Goal: Task Accomplishment & Management: Manage account settings

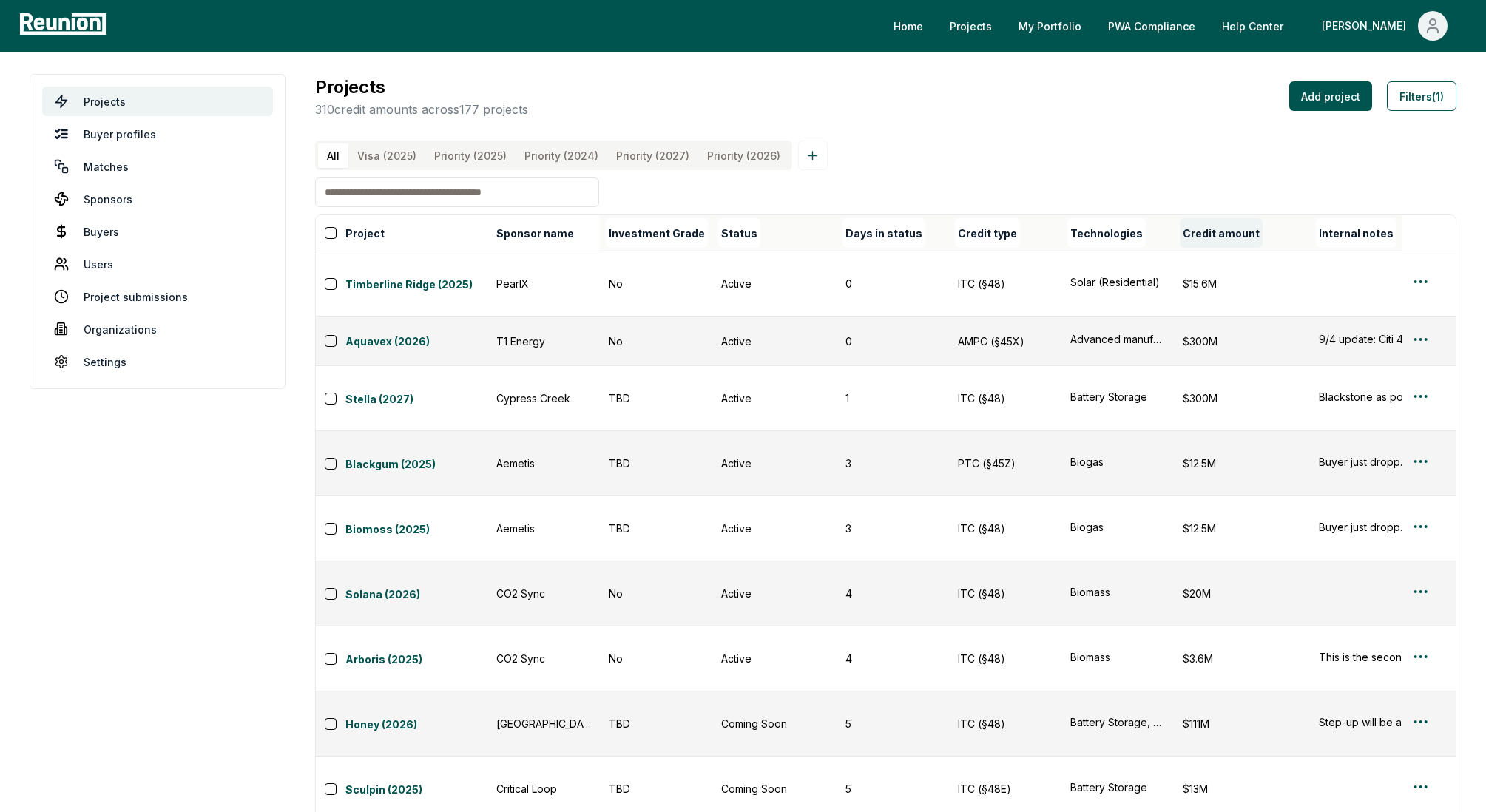
click at [1249, 236] on button "Credit amount" at bounding box center [1221, 232] width 83 height 29
click at [1424, 95] on button "Filters (1)" at bounding box center [1422, 95] width 70 height 29
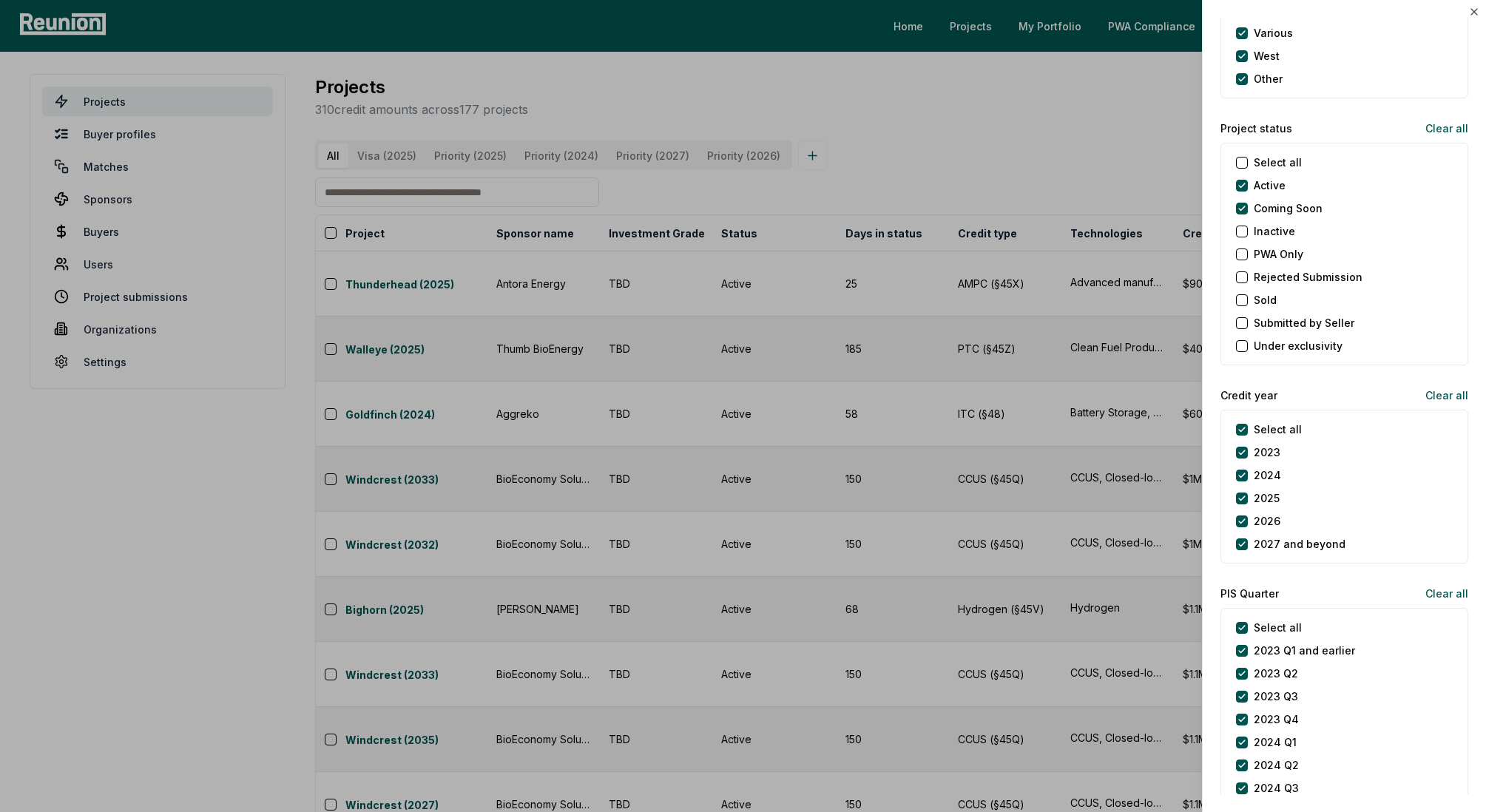
scroll to position [1629, 0]
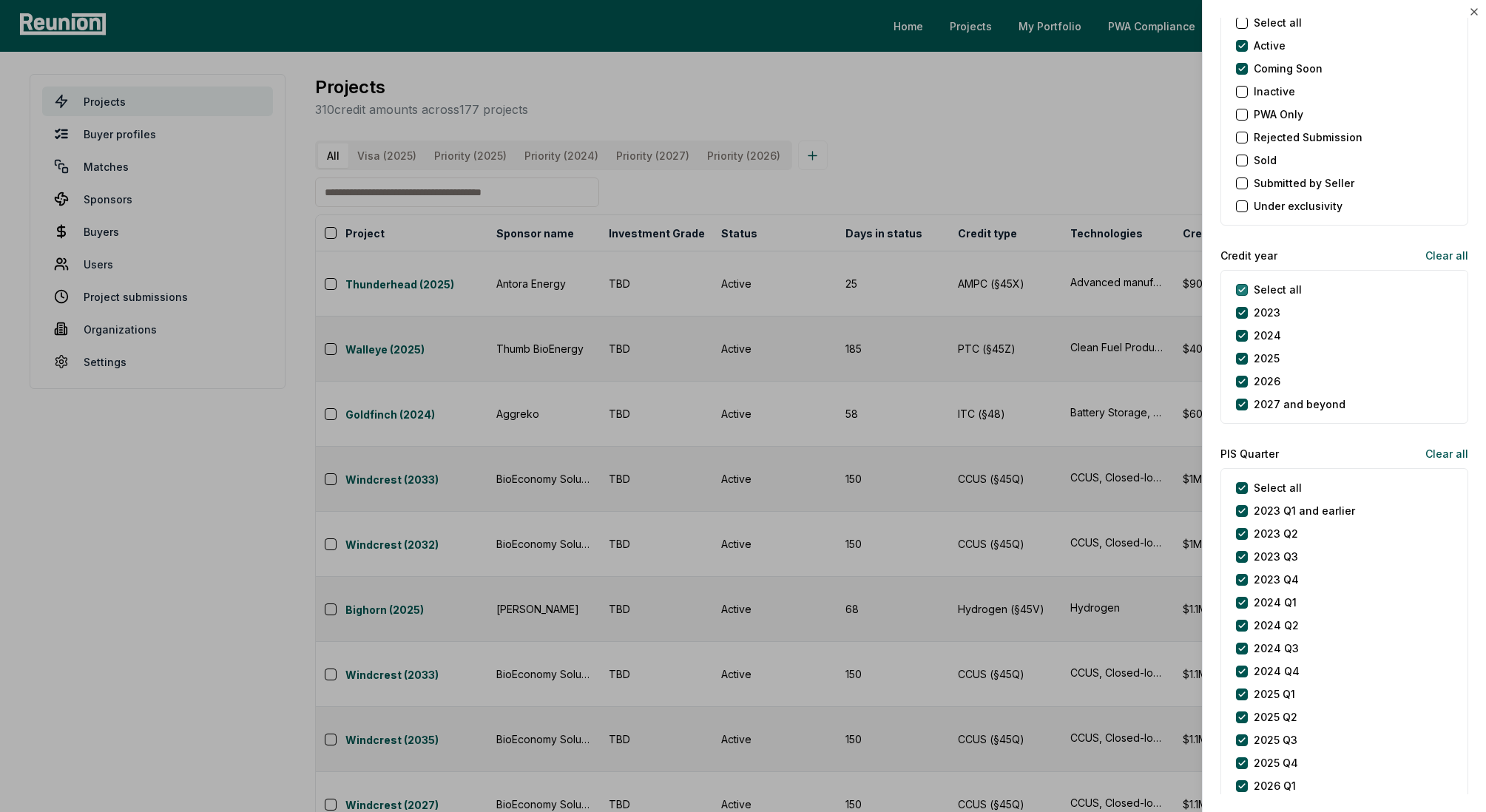
click at [1242, 289] on year "Select all" at bounding box center [1241, 289] width 12 height 12
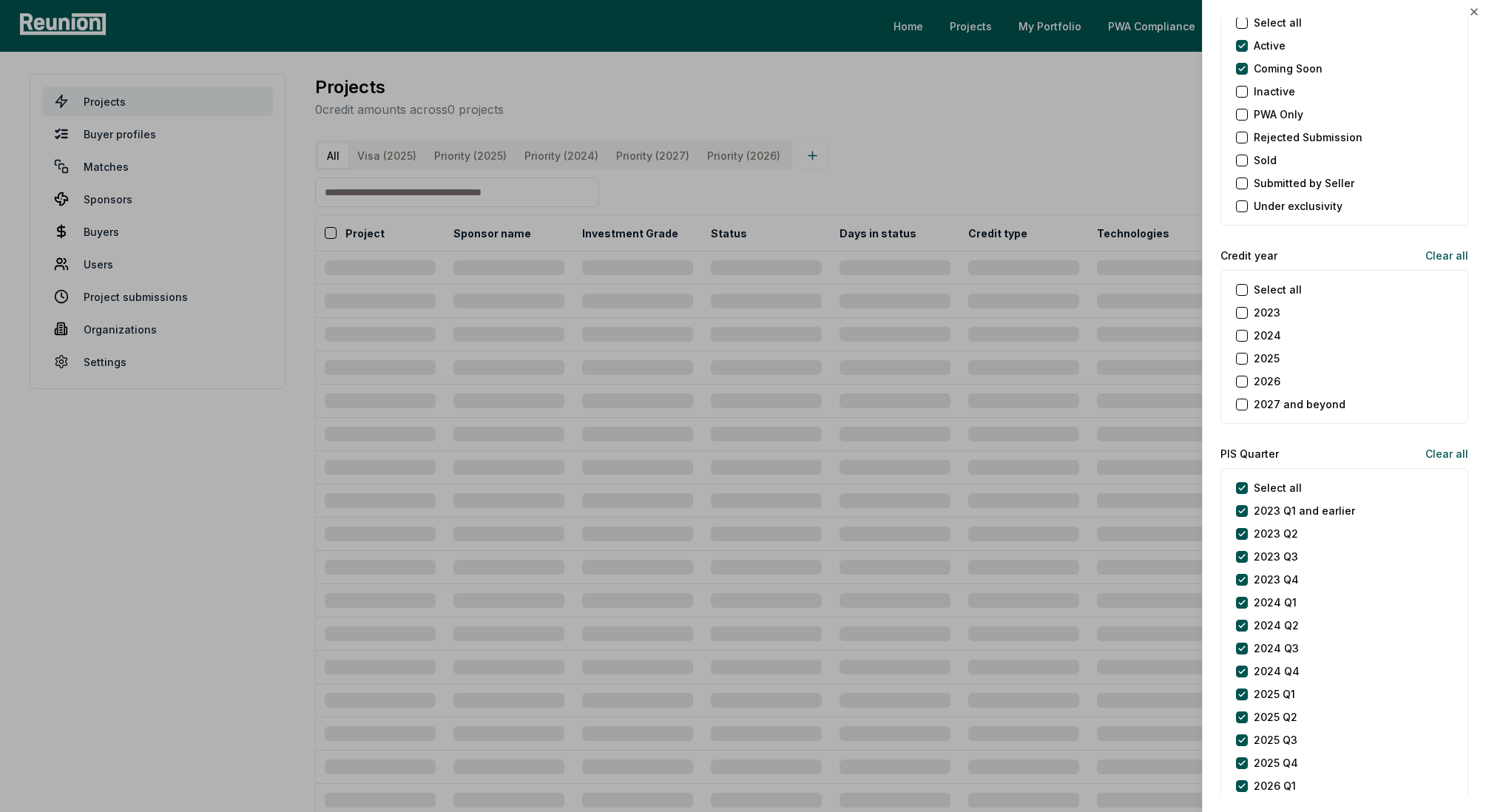
click at [1243, 359] on button "2025" at bounding box center [1241, 358] width 12 height 12
click at [1124, 175] on div at bounding box center [743, 406] width 1486 height 812
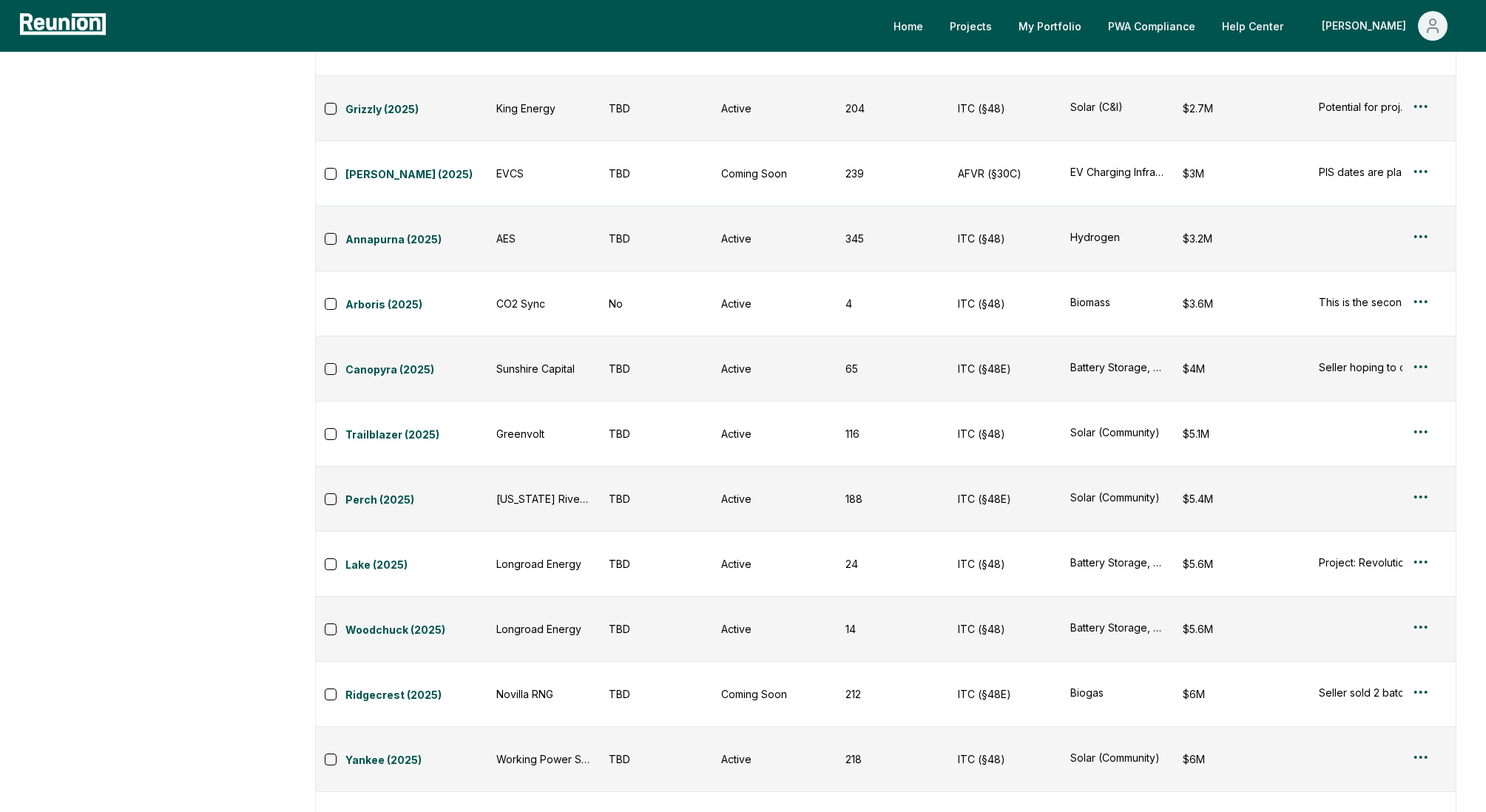
scroll to position [0, 0]
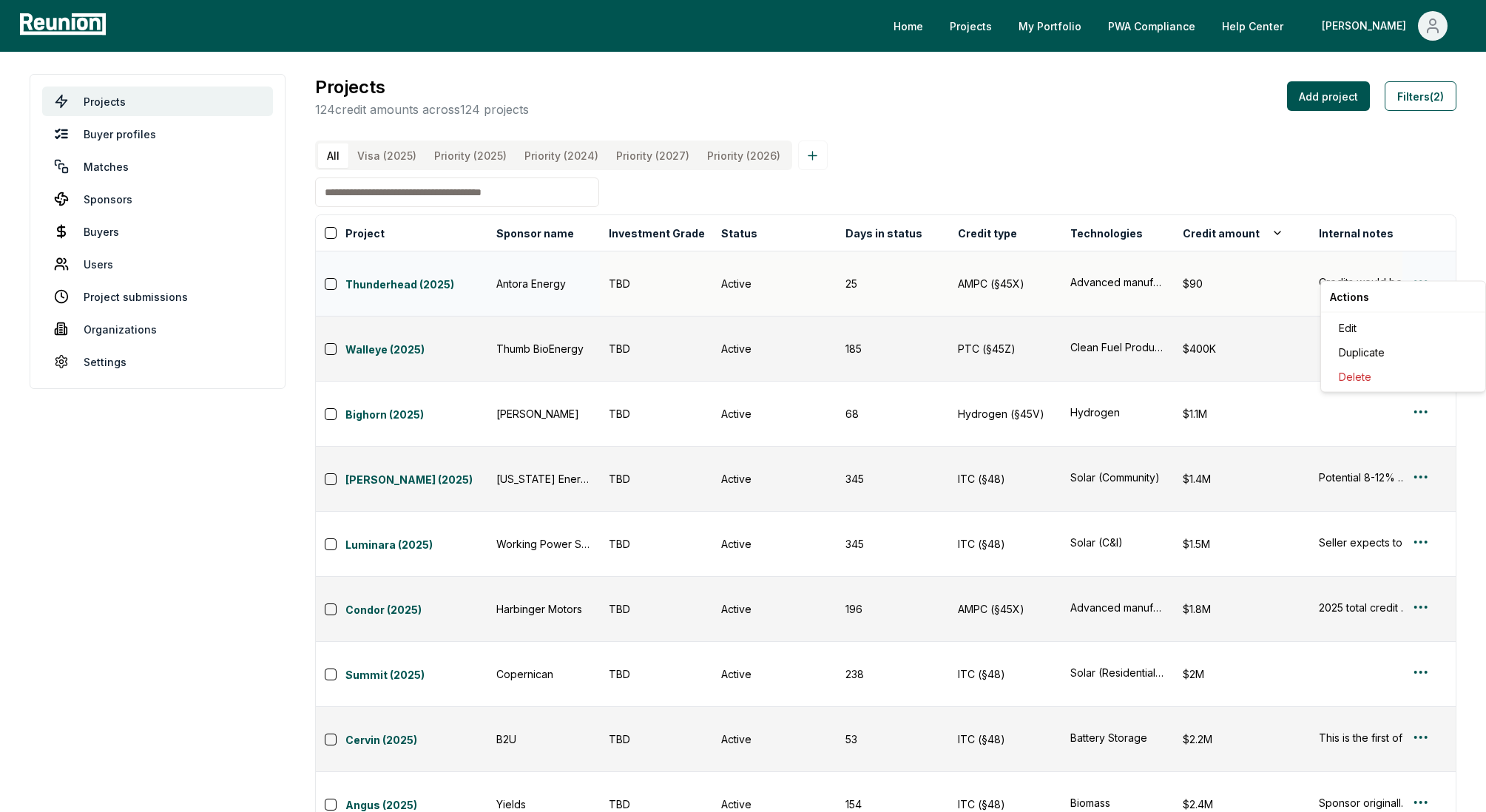
click at [1382, 326] on div "Edit" at bounding box center [1402, 327] width 140 height 24
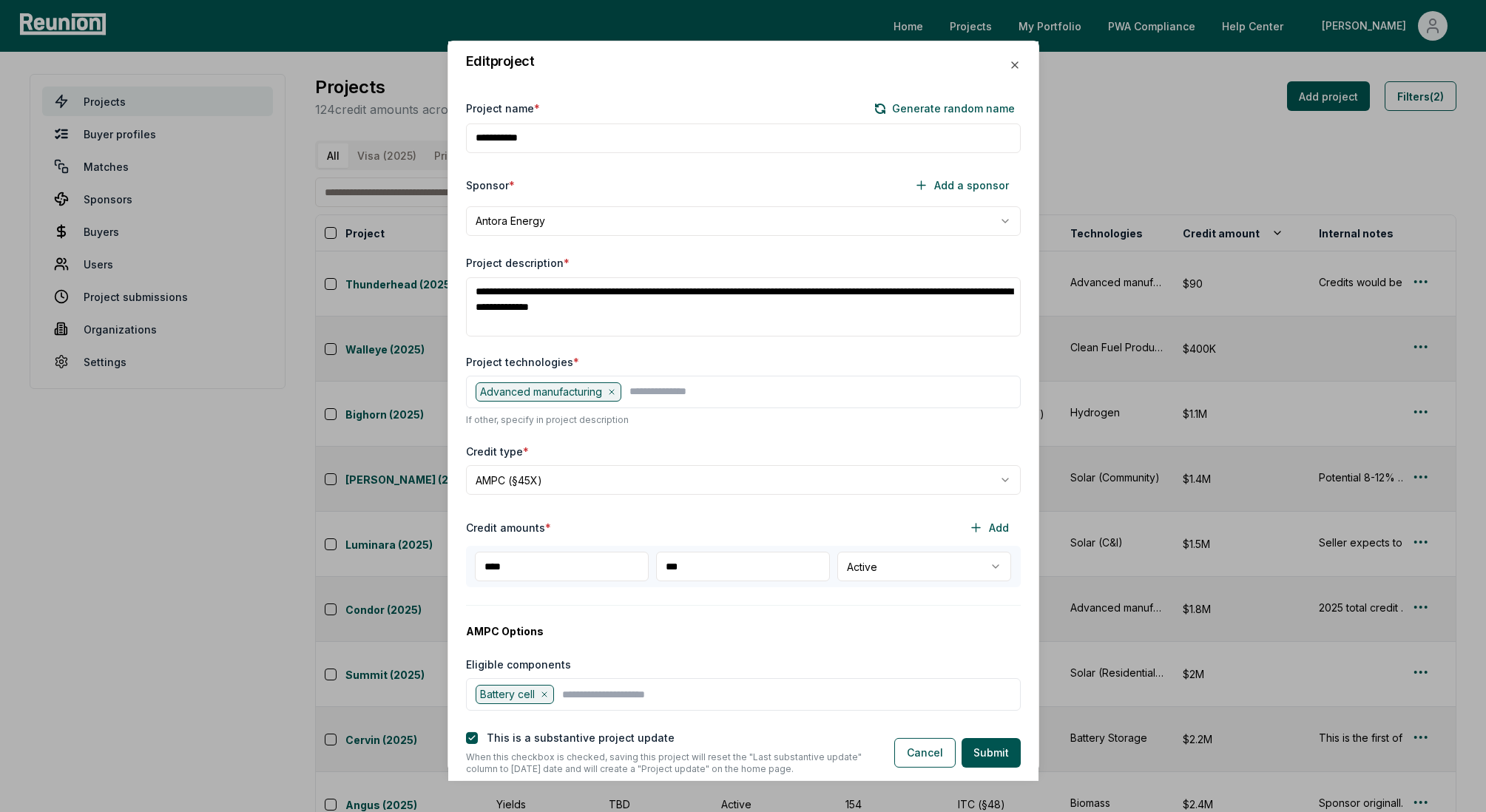
click at [776, 559] on input "***" at bounding box center [743, 566] width 174 height 29
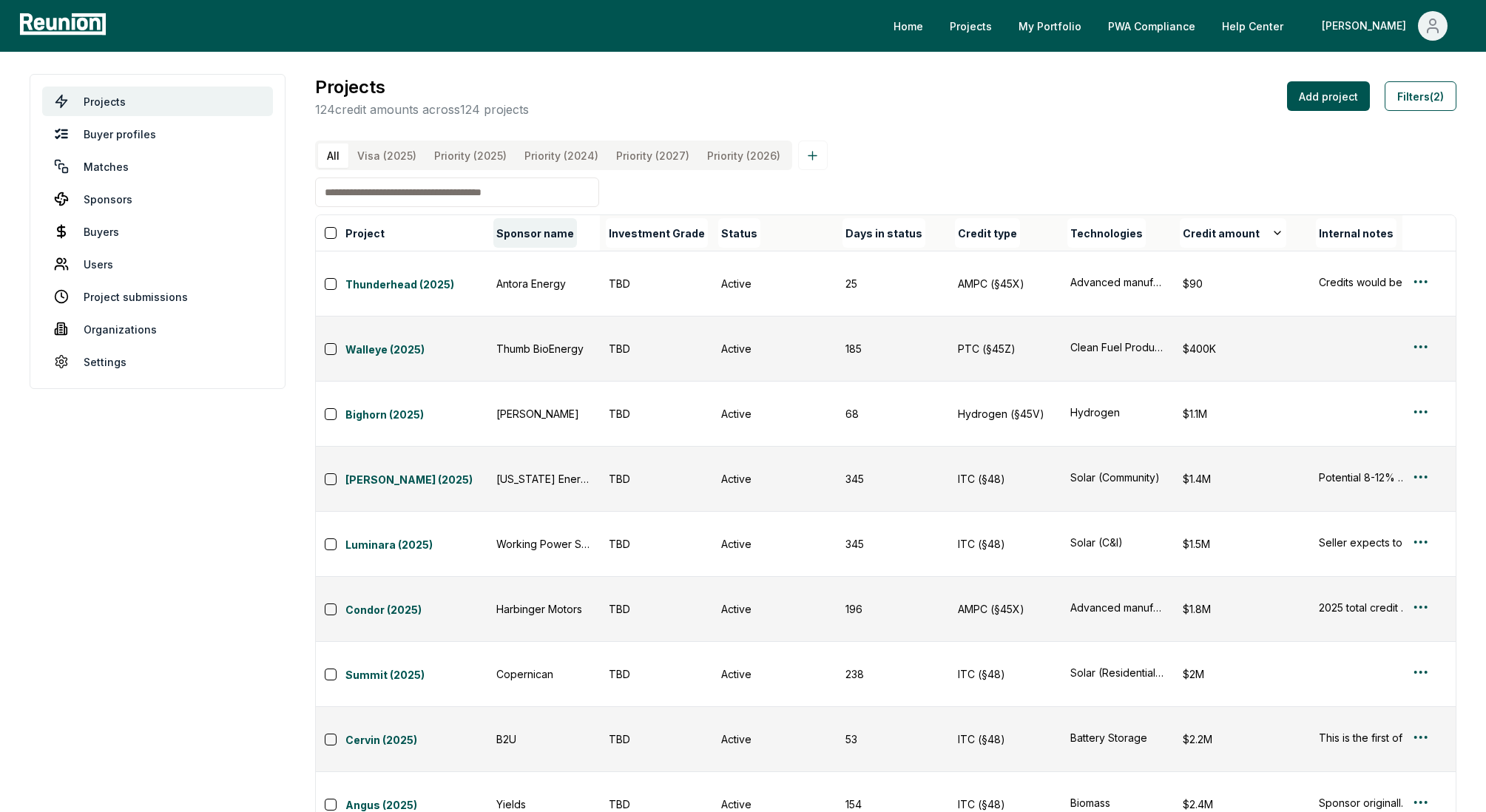
click at [550, 236] on button "Sponsor name" at bounding box center [535, 232] width 84 height 29
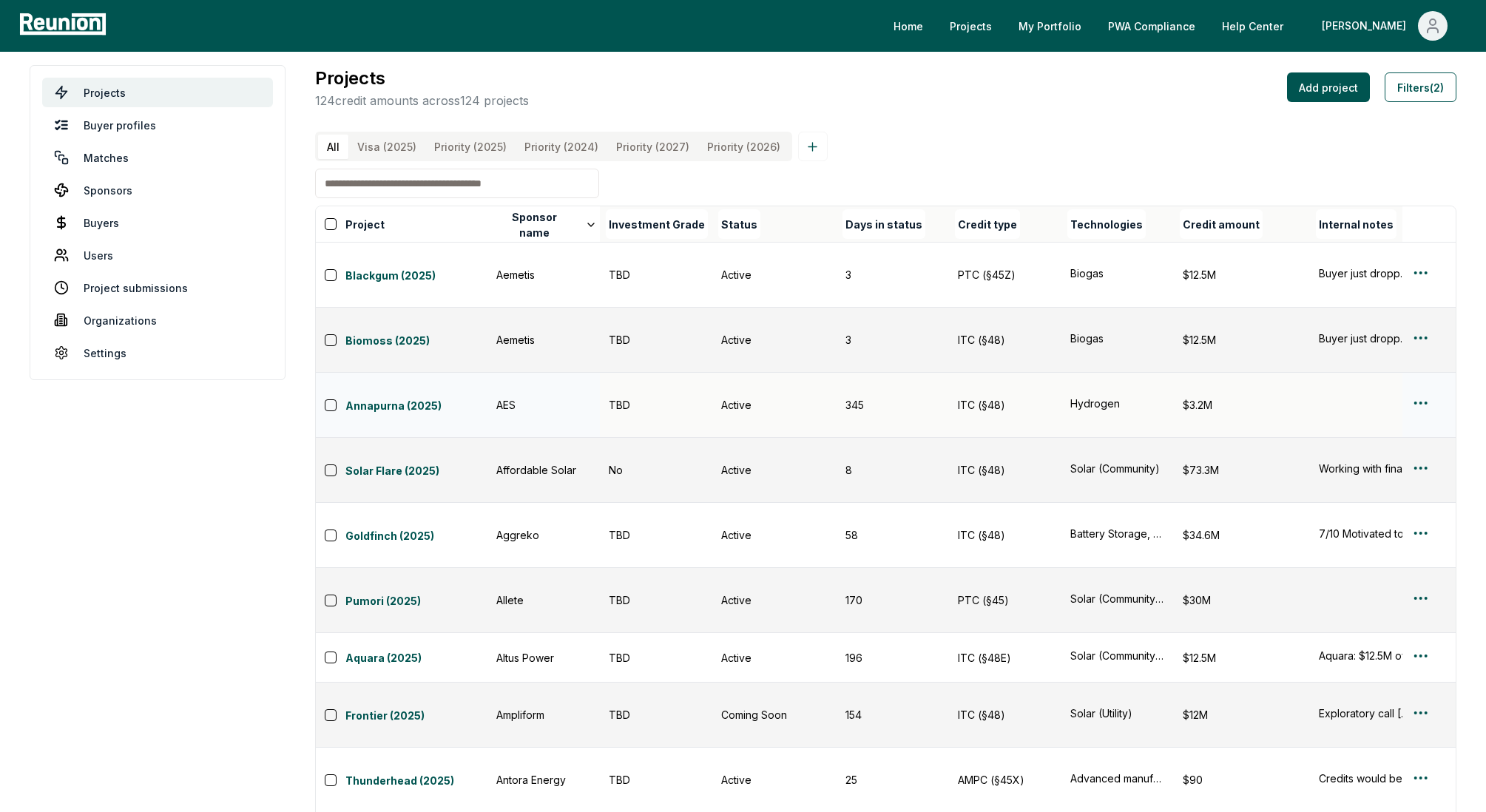
scroll to position [10, 0]
click at [1396, 636] on div "Edit" at bounding box center [1402, 640] width 140 height 24
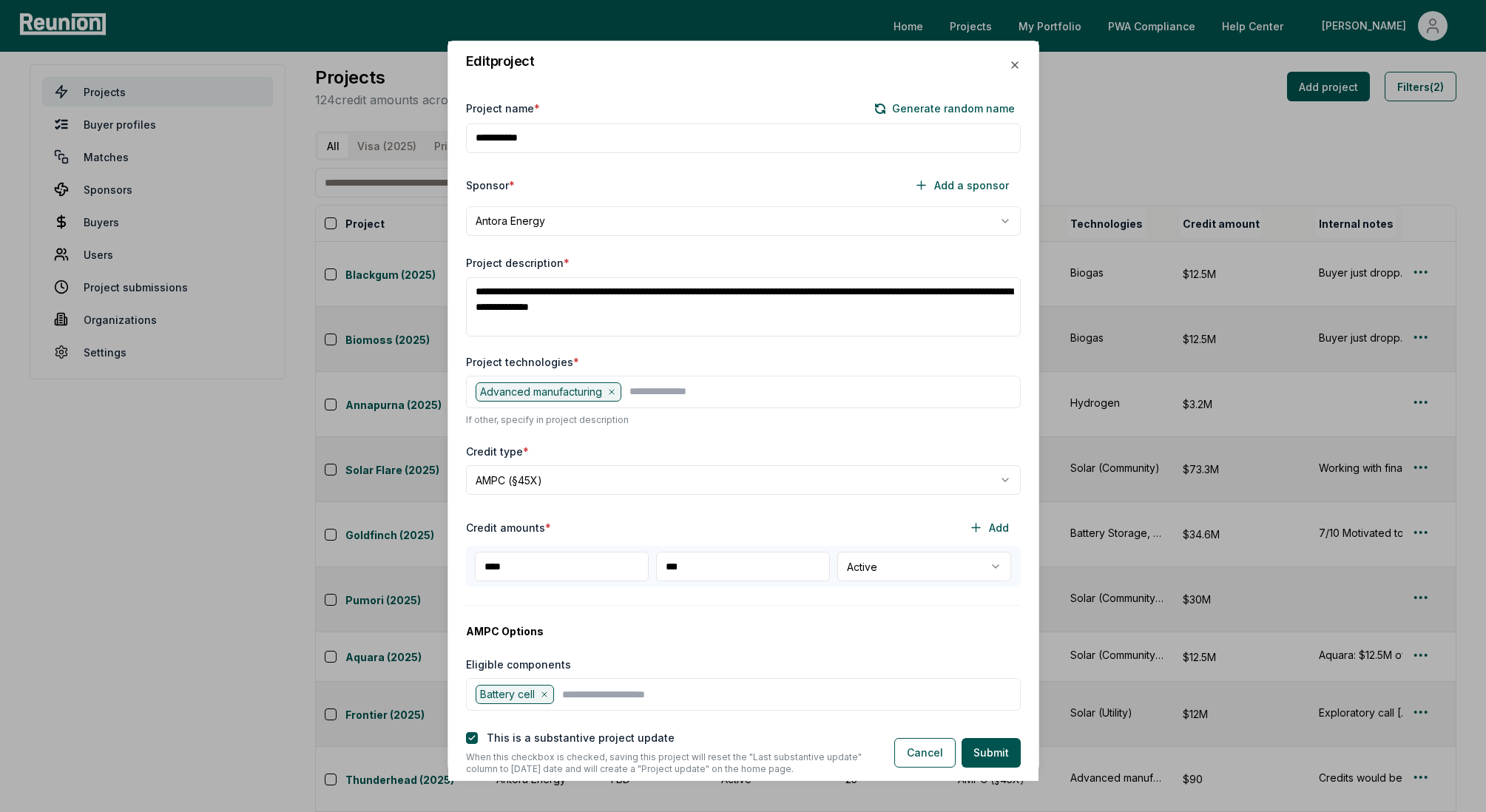
click at [786, 565] on input "***" at bounding box center [743, 566] width 174 height 29
type input "**********"
click at [995, 752] on button "Submit" at bounding box center [991, 752] width 59 height 29
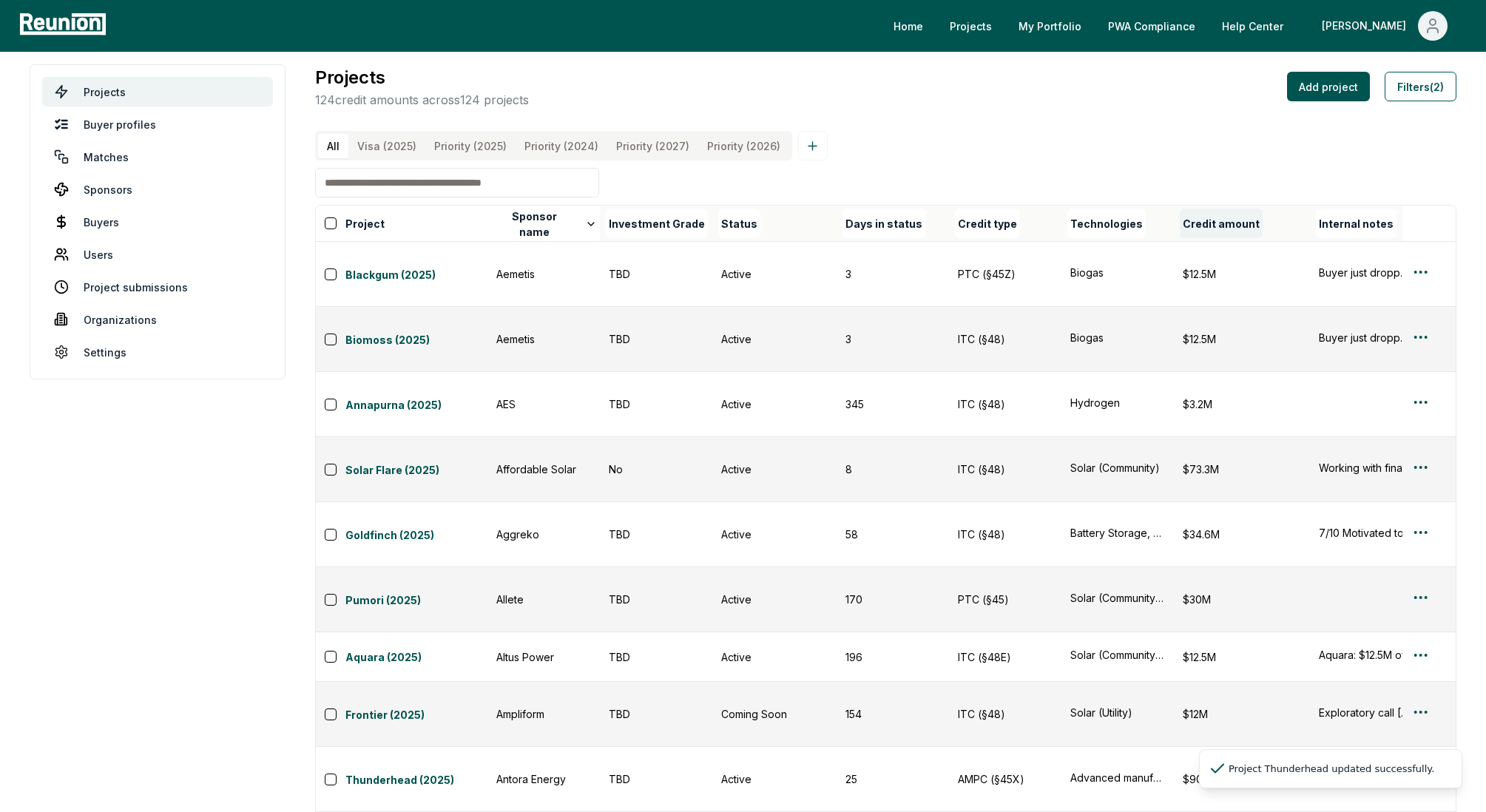
click at [1230, 226] on button "Credit amount" at bounding box center [1221, 223] width 83 height 29
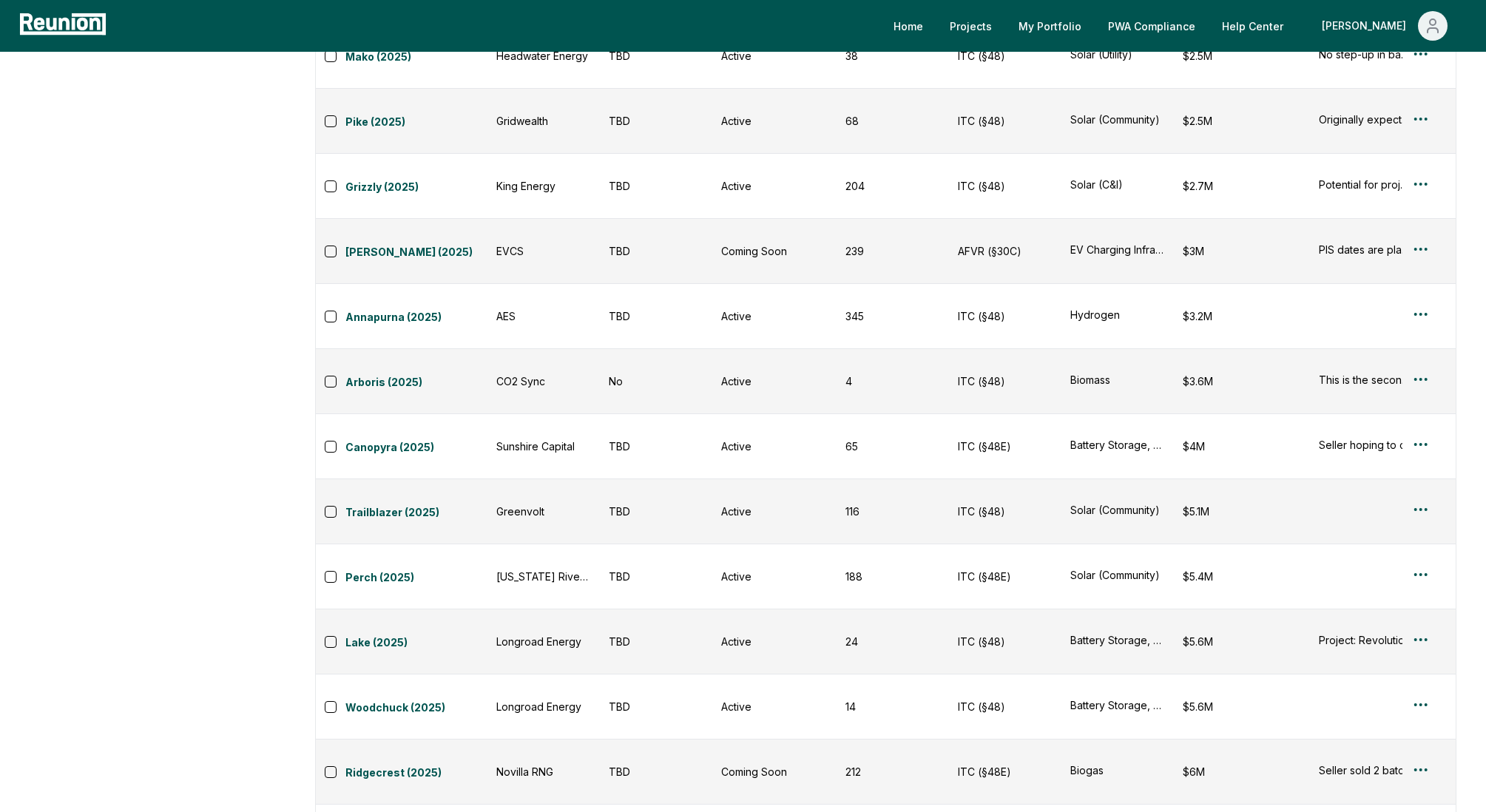
scroll to position [0, 0]
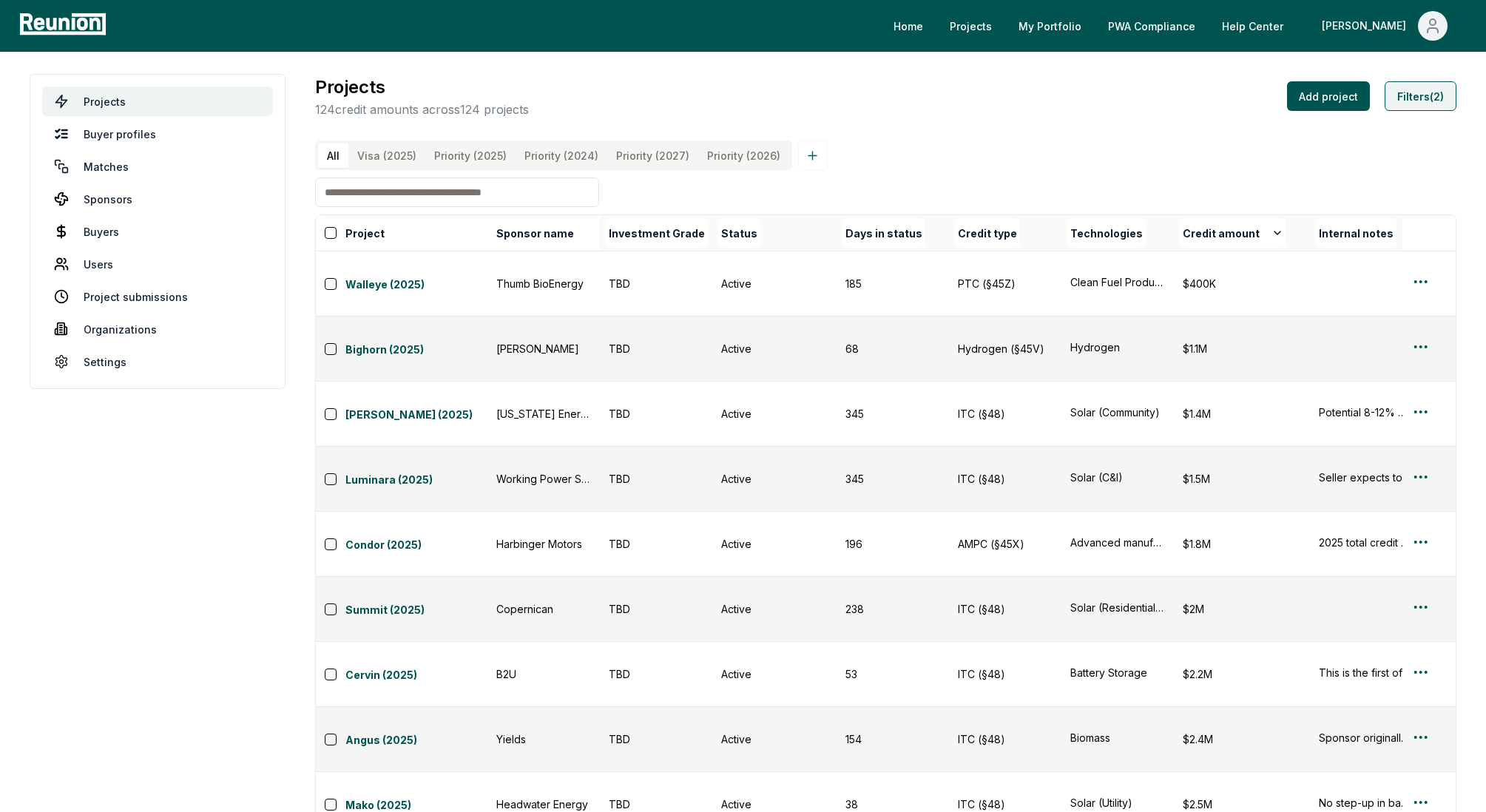
click at [1439, 84] on button "Filters (2)" at bounding box center [1420, 95] width 71 height 29
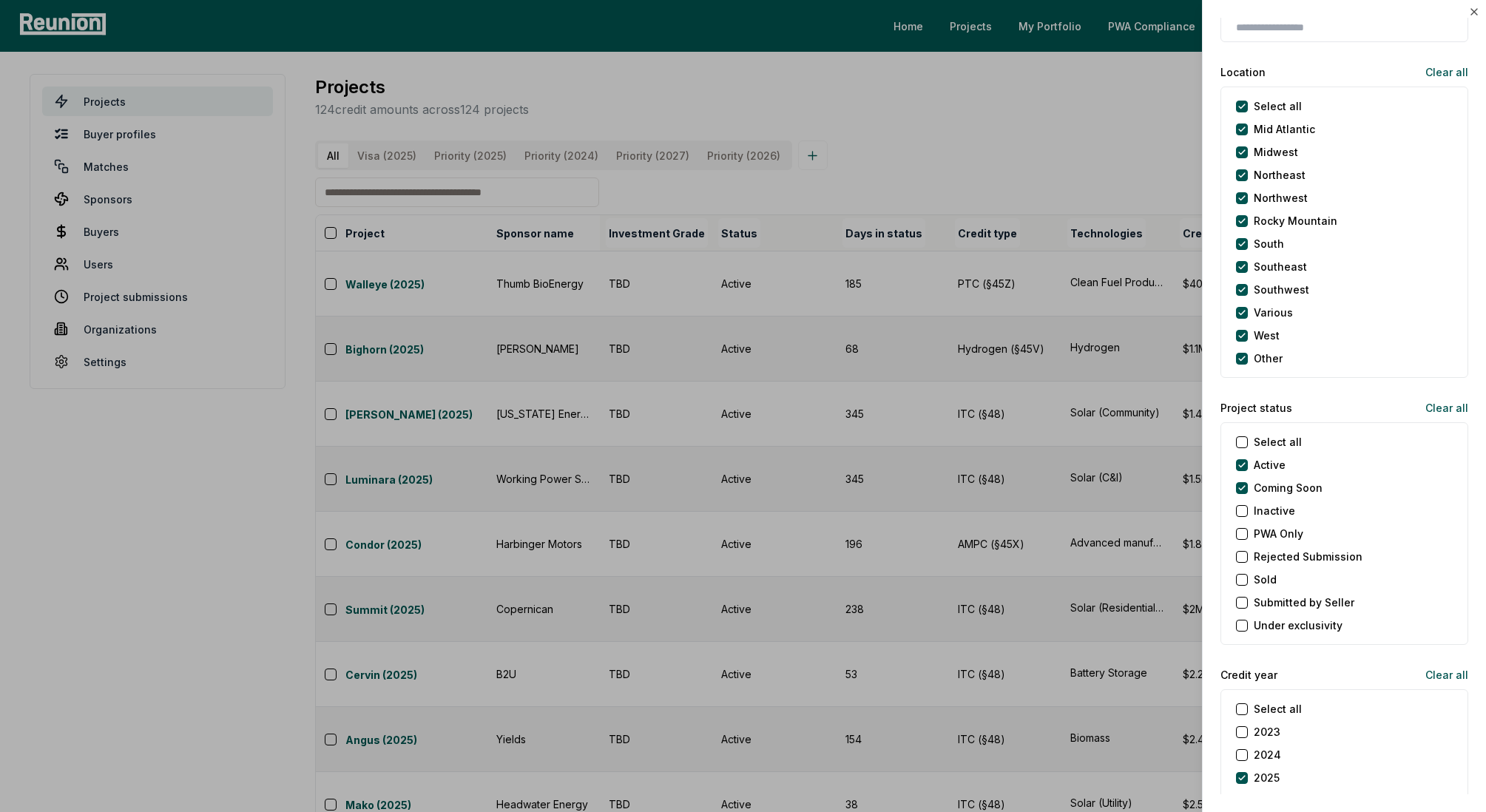
scroll to position [1345, 0]
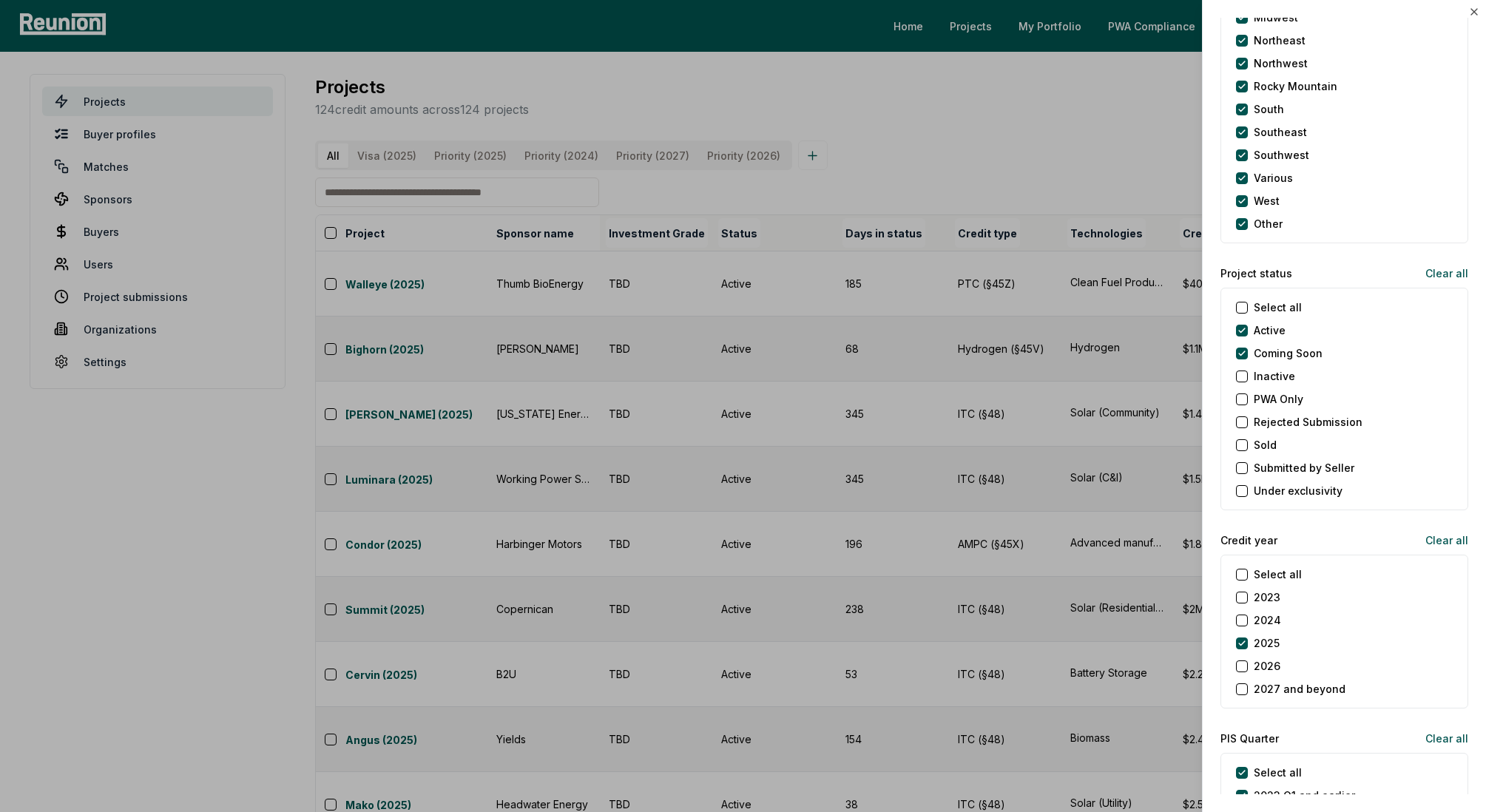
click at [853, 544] on div at bounding box center [743, 406] width 1486 height 812
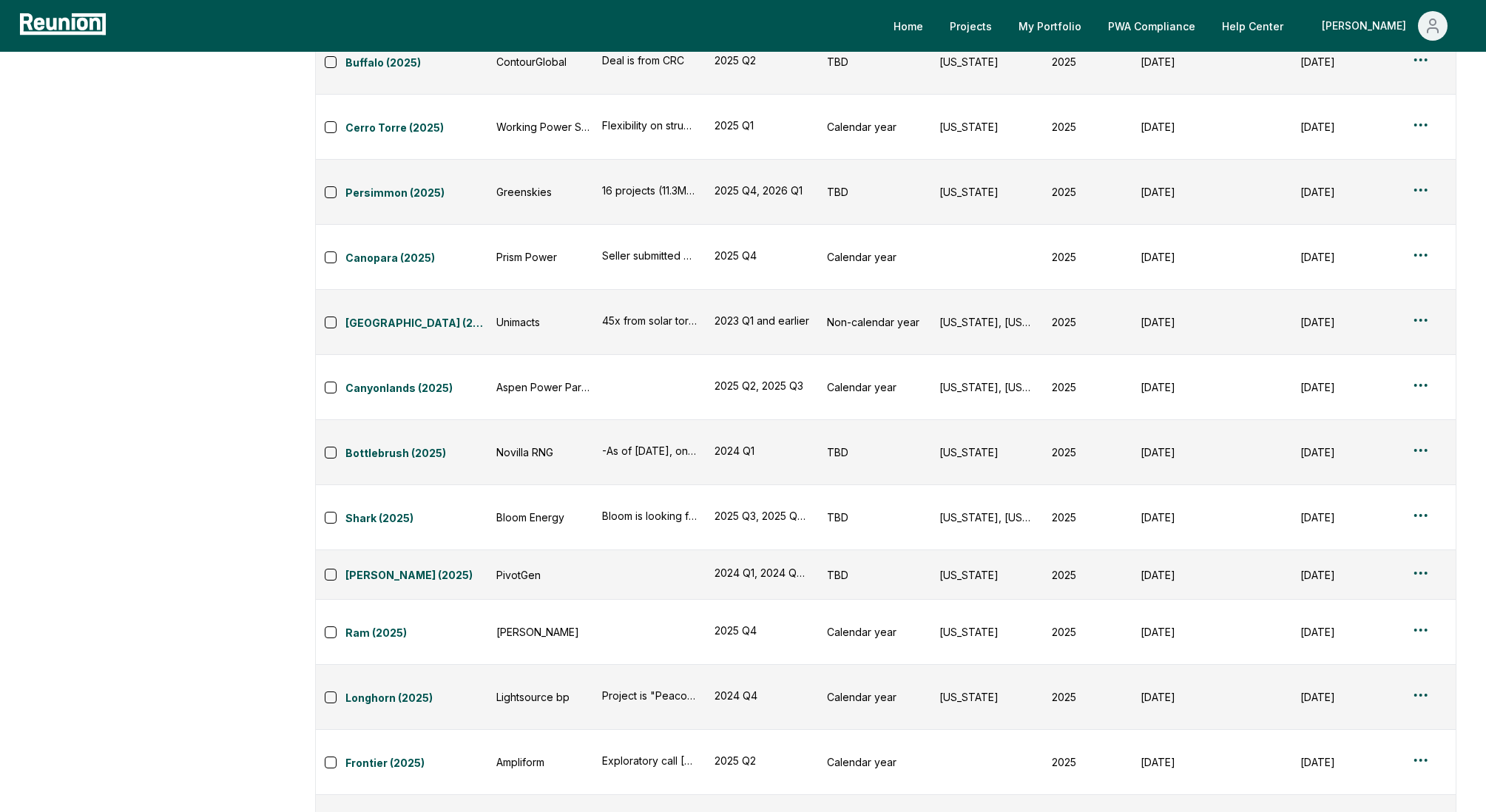
scroll to position [0, 709]
